Goal: Information Seeking & Learning: Learn about a topic

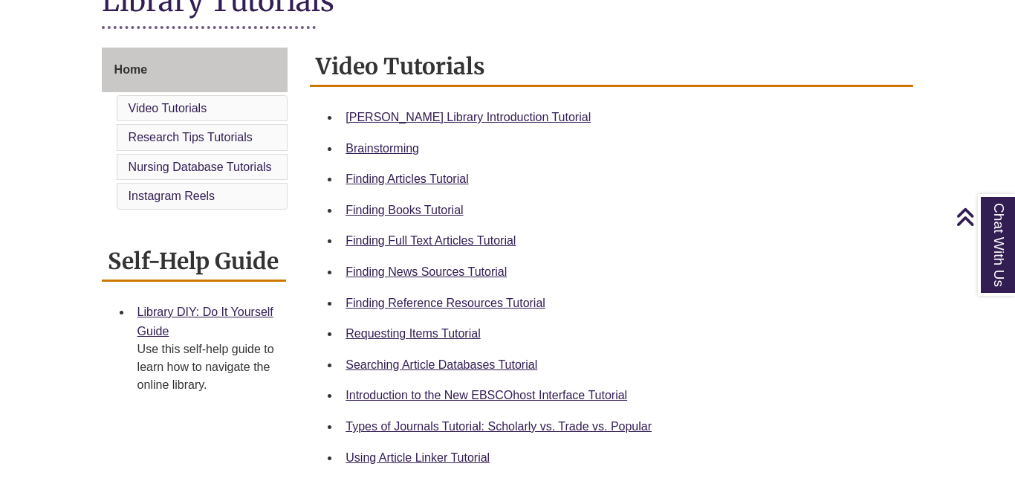
scroll to position [372, 0]
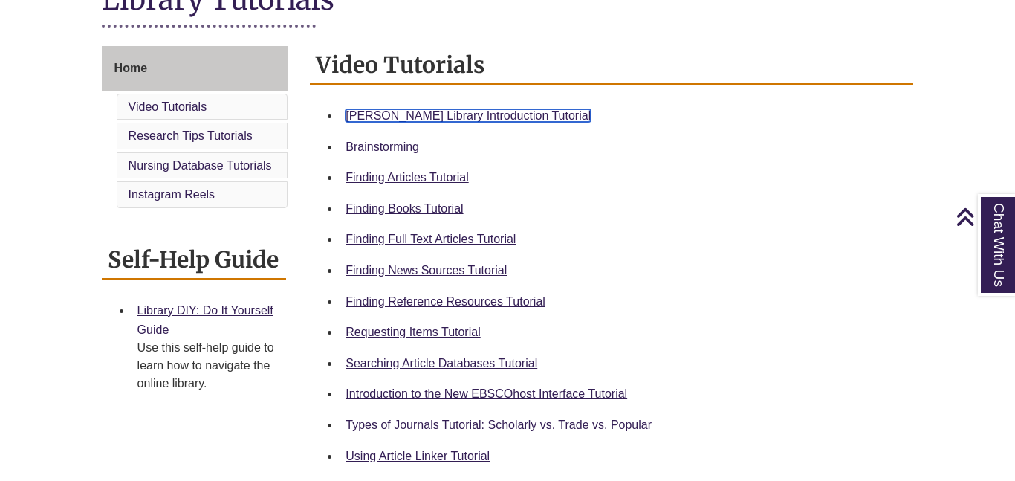
click at [432, 118] on link "[PERSON_NAME] Library Introduction Tutorial" at bounding box center [468, 115] width 245 height 13
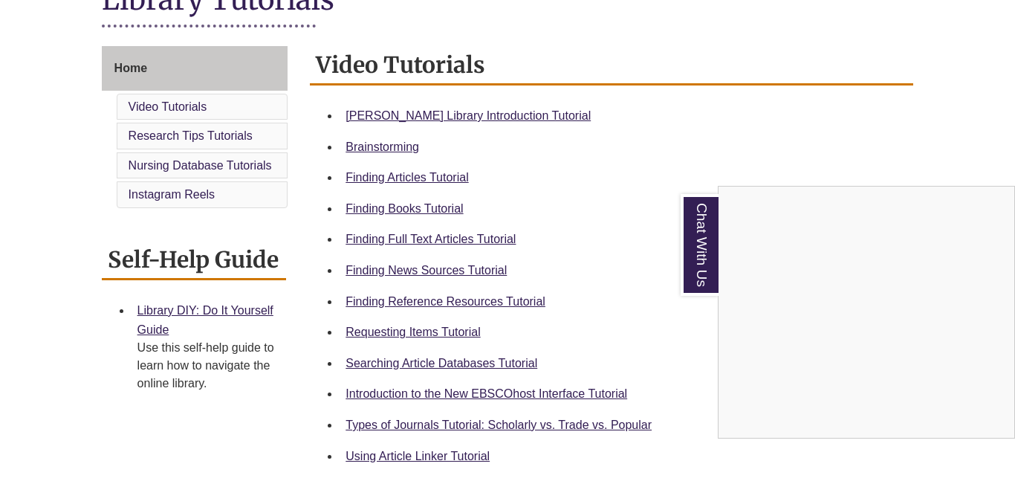
click at [426, 15] on div "Chat With Us" at bounding box center [507, 240] width 1015 height 481
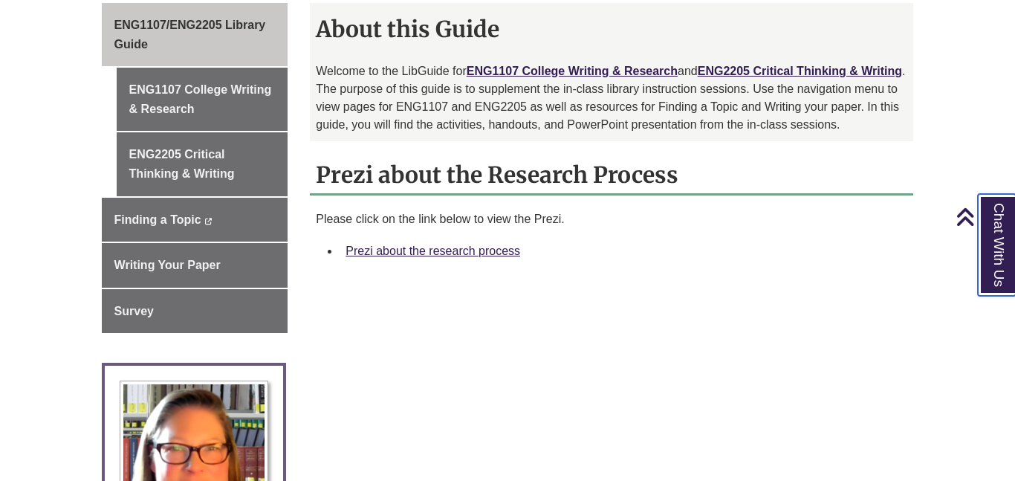
scroll to position [446, 0]
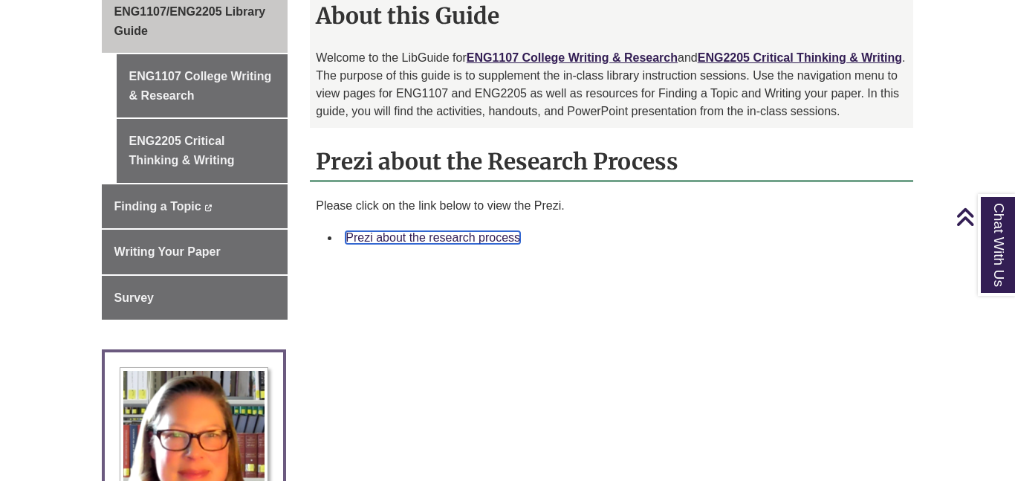
click at [460, 231] on link "Prezi about the research process" at bounding box center [433, 237] width 175 height 13
